Goal: Information Seeking & Learning: Learn about a topic

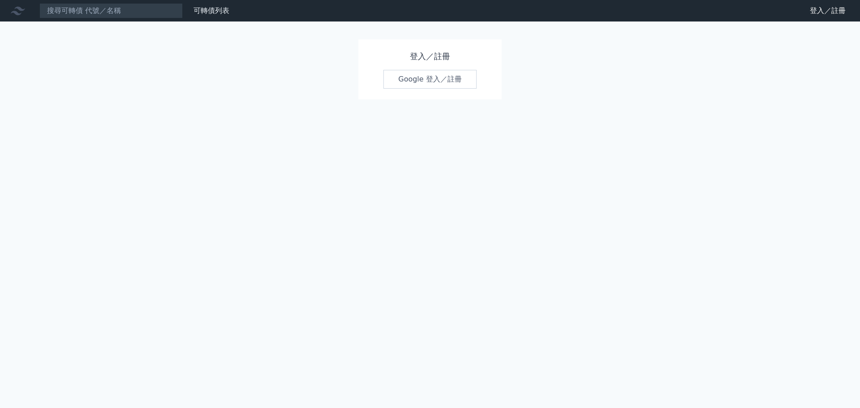
click at [435, 79] on link "Google 登入／註冊" at bounding box center [429, 79] width 93 height 19
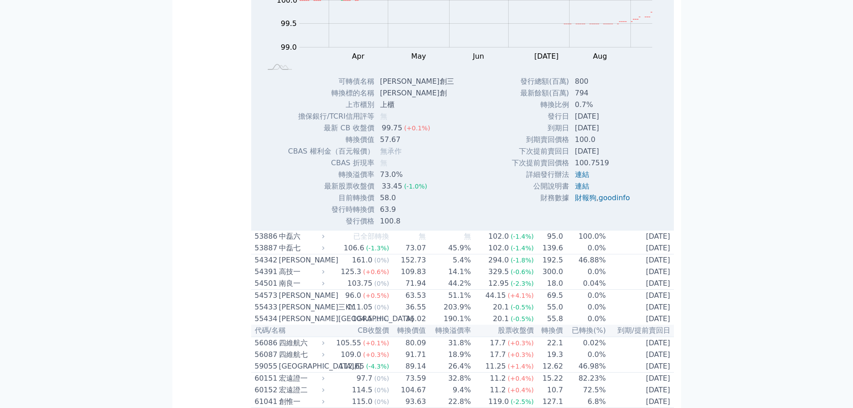
scroll to position [552, 0]
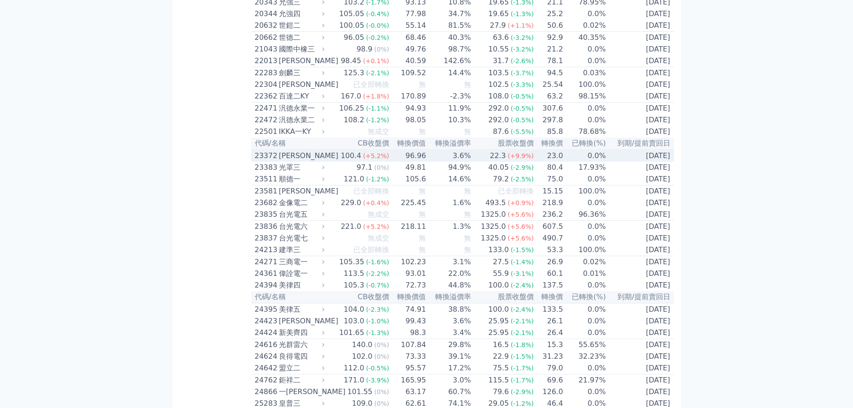
click at [406, 162] on td "96.96" at bounding box center [408, 156] width 37 height 12
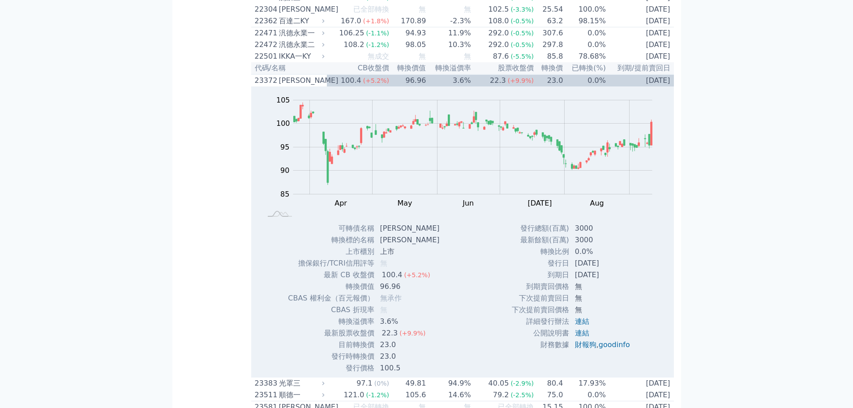
scroll to position [686, 0]
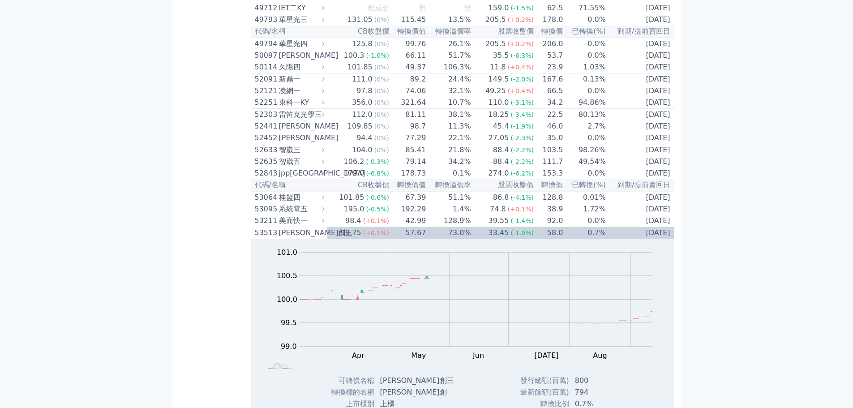
scroll to position [1745, 0]
